Goal: Book appointment/travel/reservation

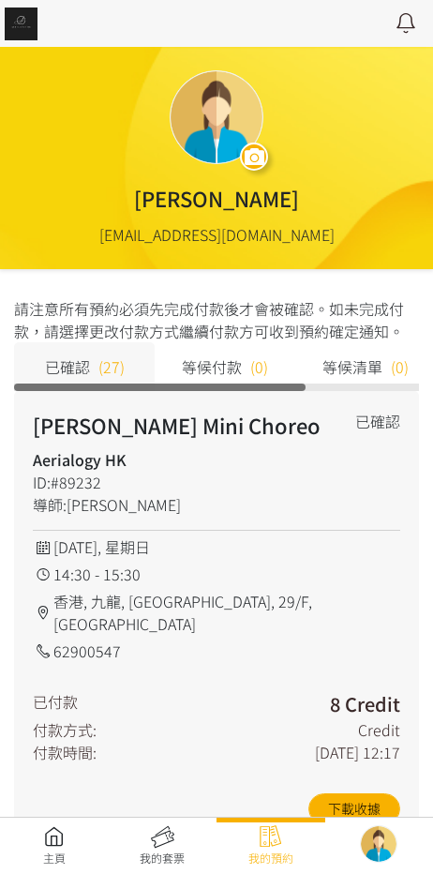
click at [74, 844] on link at bounding box center [54, 845] width 109 height 41
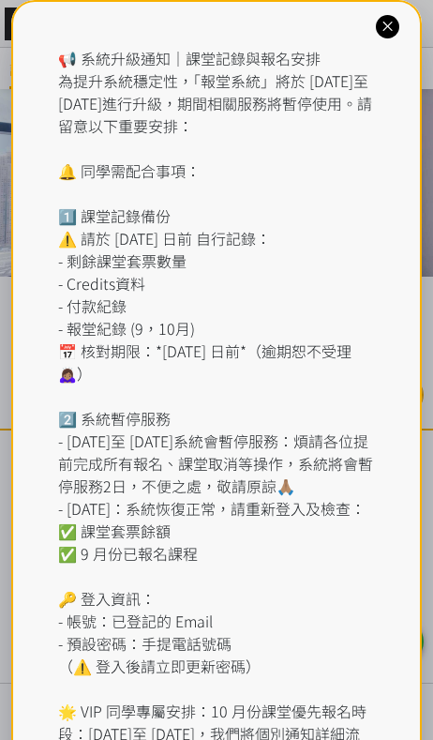
click at [170, 91] on div "📢 系統升級通知｜課堂記錄與報名安排 為提升系統穩定性，「報堂系統」將於 [DATE]至 [DATE]進行升級，期間相關服務將暫停使用。請留意以下重要安排： …" at bounding box center [217, 429] width 318 height 765
click at [408, 56] on div "📢 系統升級通知｜課堂記錄與報名安排 為提升系統穩定性，「報堂系統」將於 2025 年 9 月 1 日至 2 日進行升級，期間相關服務將暫停使用。請留意以下重…" at bounding box center [217, 440] width 412 height 881
click at [411, 23] on div "📢 系統升級通知｜課堂記錄與報名安排 為提升系統穩定性，「報堂系統」將於 2025 年 9 月 1 日至 2 日進行升級，期間相關服務將暫停使用。請留意以下重…" at bounding box center [217, 440] width 412 height 881
click at [394, 27] on icon at bounding box center [388, 27] width 18 height 18
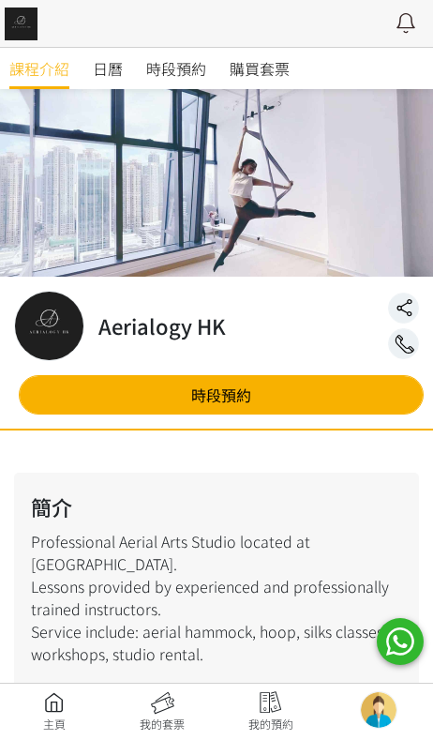
click at [198, 69] on span "時段預約" at bounding box center [176, 68] width 60 height 23
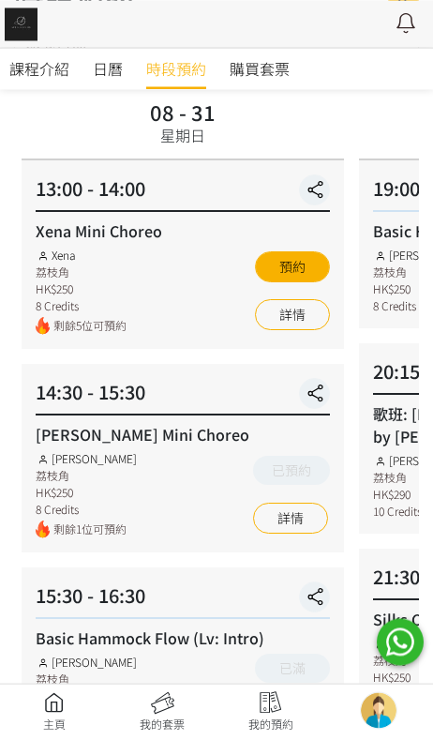
scroll to position [130, 0]
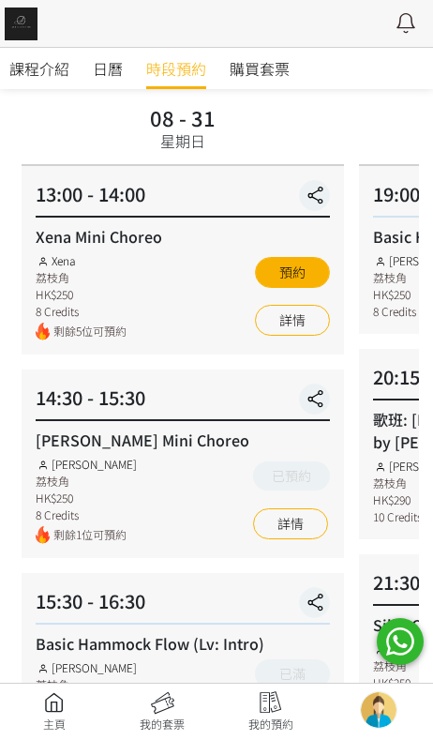
click at [295, 528] on link "詳情" at bounding box center [290, 523] width 75 height 31
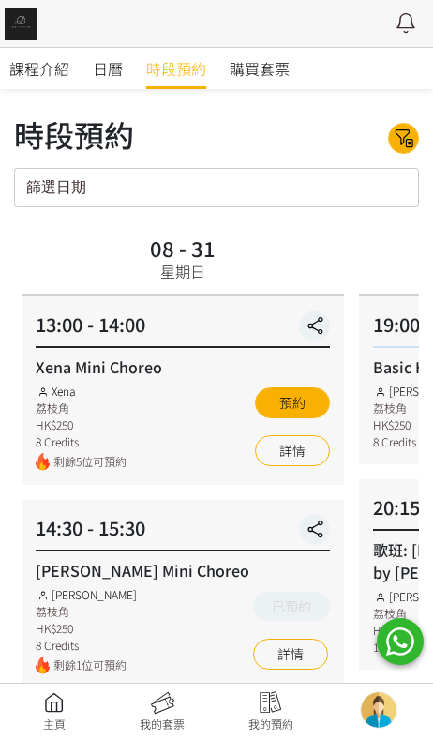
scroll to position [153, 0]
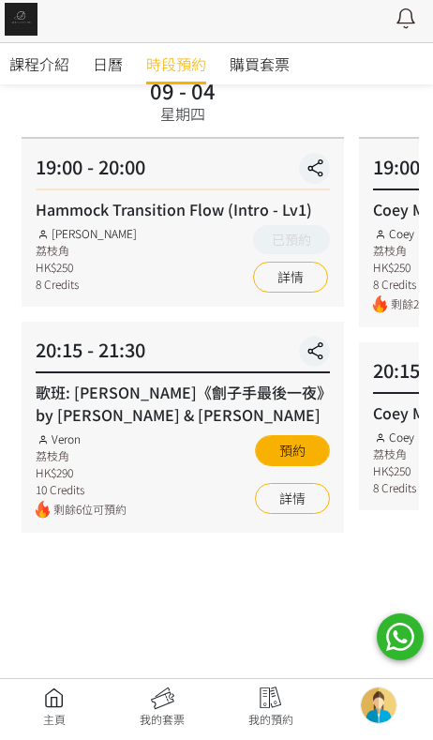
click at [281, 504] on link "詳情" at bounding box center [292, 503] width 75 height 31
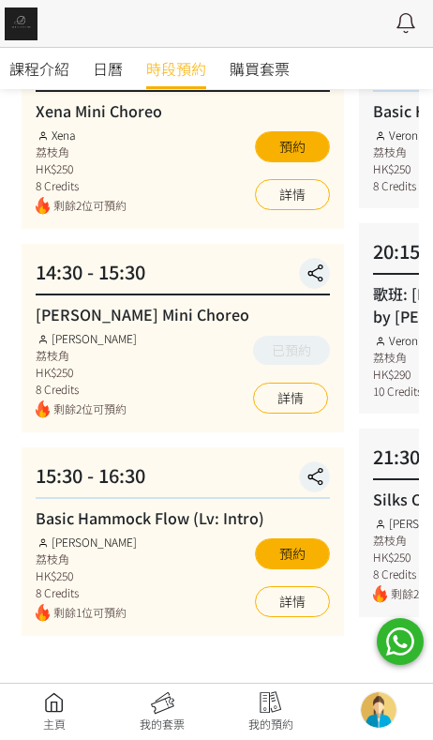
scroll to position [281, 0]
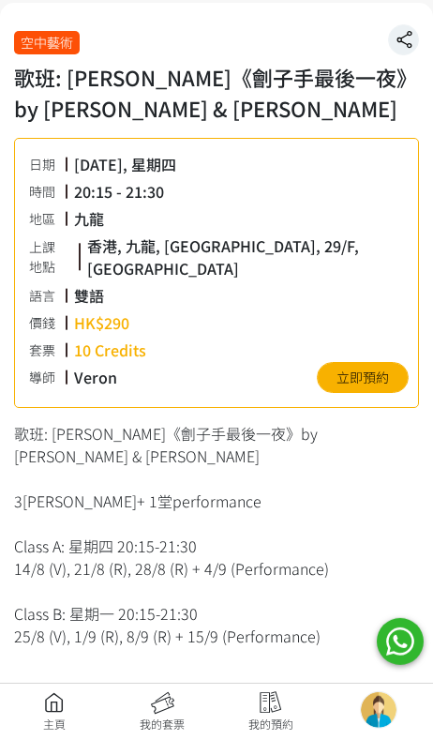
scroll to position [281, 0]
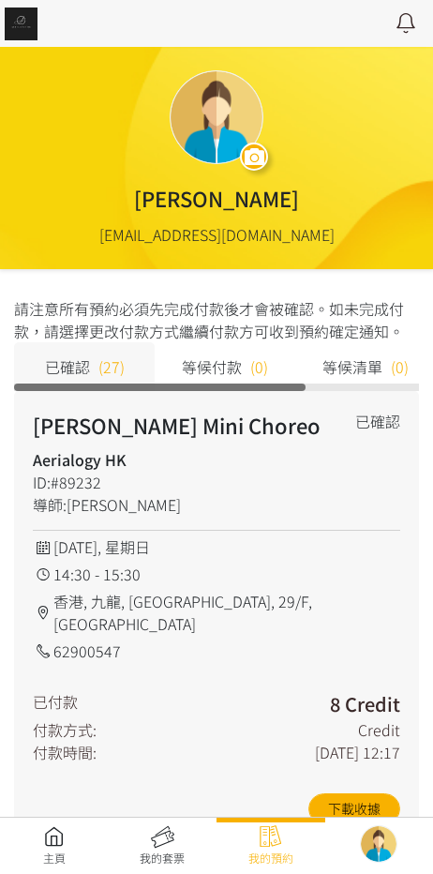
click at [46, 857] on link at bounding box center [54, 845] width 109 height 41
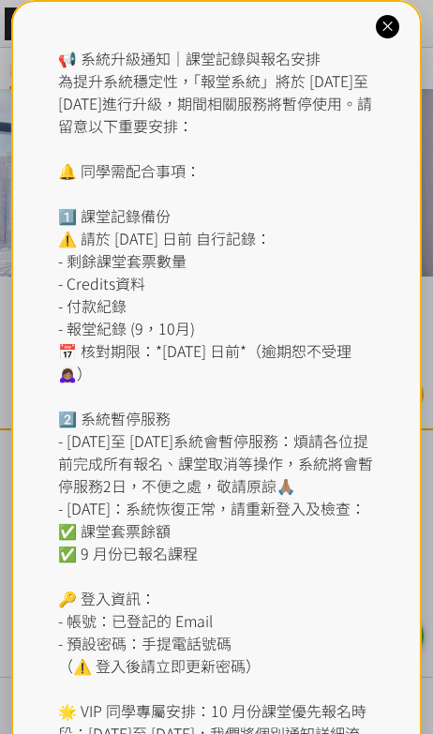
click at [113, 60] on div "📢 系統升級通知｜課堂記錄與報名安排 為提升系統穩定性，「報堂系統」將於 2025 年 9 月 1 日至 2 日進行升級，期間相關服務將暫停使用。請留意以下重…" at bounding box center [217, 429] width 318 height 765
click at [371, 35] on div "📢 系統升級通知｜課堂記錄與報名安排 為提升系統穩定性，「報堂系統」將於 2025 年 9 月 1 日至 2 日進行升級，期間相關服務將暫停使用。請留意以下重…" at bounding box center [217, 440] width 412 height 881
click at [390, 38] on div at bounding box center [387, 26] width 23 height 23
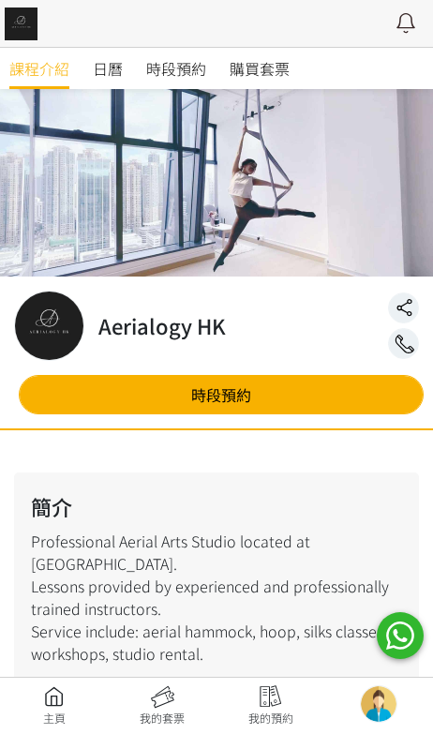
click at [148, 82] on link "時段預約" at bounding box center [176, 68] width 60 height 41
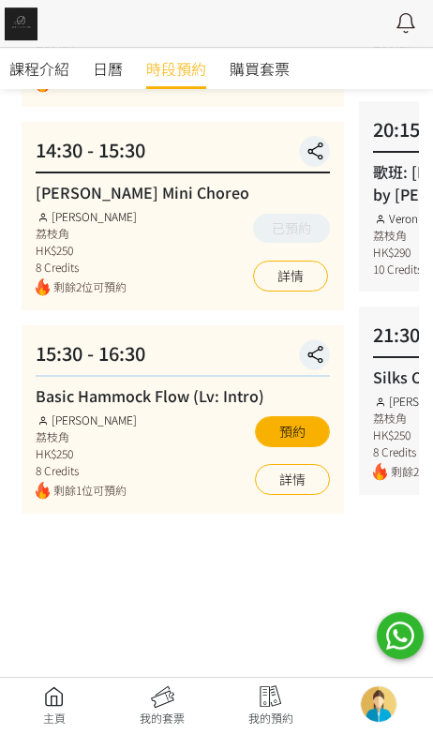
scroll to position [366, 0]
